Goal: Information Seeking & Learning: Check status

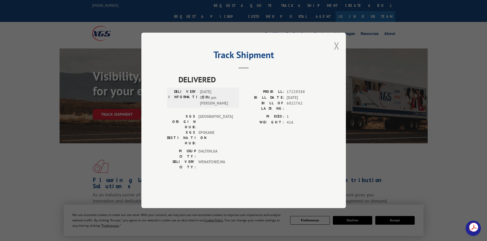
click at [336, 53] on button "Close modal" at bounding box center [337, 46] width 6 height 14
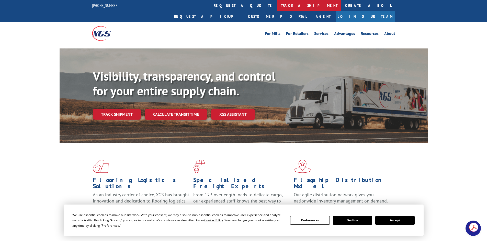
click at [277, 2] on link "track a shipment" at bounding box center [309, 5] width 64 height 11
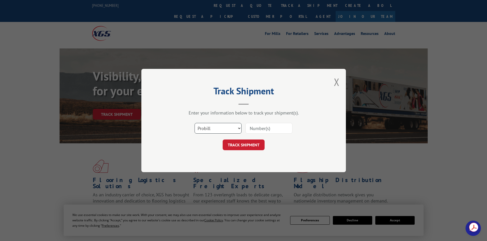
drag, startPoint x: 230, startPoint y: 127, endPoint x: 226, endPoint y: 133, distance: 7.4
click at [230, 127] on select "Select category... Probill BOL PO" at bounding box center [217, 128] width 47 height 11
select select "po"
click at [194, 123] on select "Select category... Probill BOL PO" at bounding box center [217, 128] width 47 height 11
click at [253, 128] on input at bounding box center [268, 128] width 47 height 11
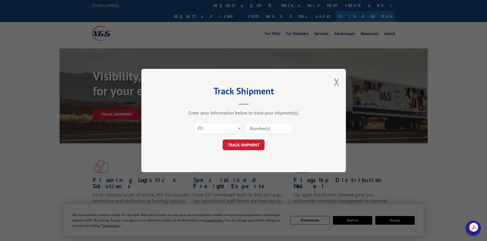
click at [253, 128] on input at bounding box center [268, 128] width 47 height 11
paste input "46538947"
type input "46538947"
click at [251, 145] on button "TRACK SHIPMENT" at bounding box center [244, 145] width 42 height 11
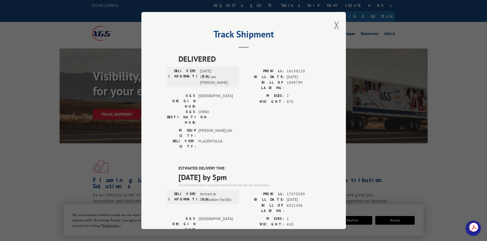
click at [383, 188] on div "Track Shipment DELIVERED DELIVERY INFORMATION: [DATE] 11:30 am [PERSON_NAME]: 1…" at bounding box center [243, 120] width 487 height 241
click at [334, 23] on button "Close modal" at bounding box center [337, 25] width 6 height 14
